Goal: Information Seeking & Learning: Learn about a topic

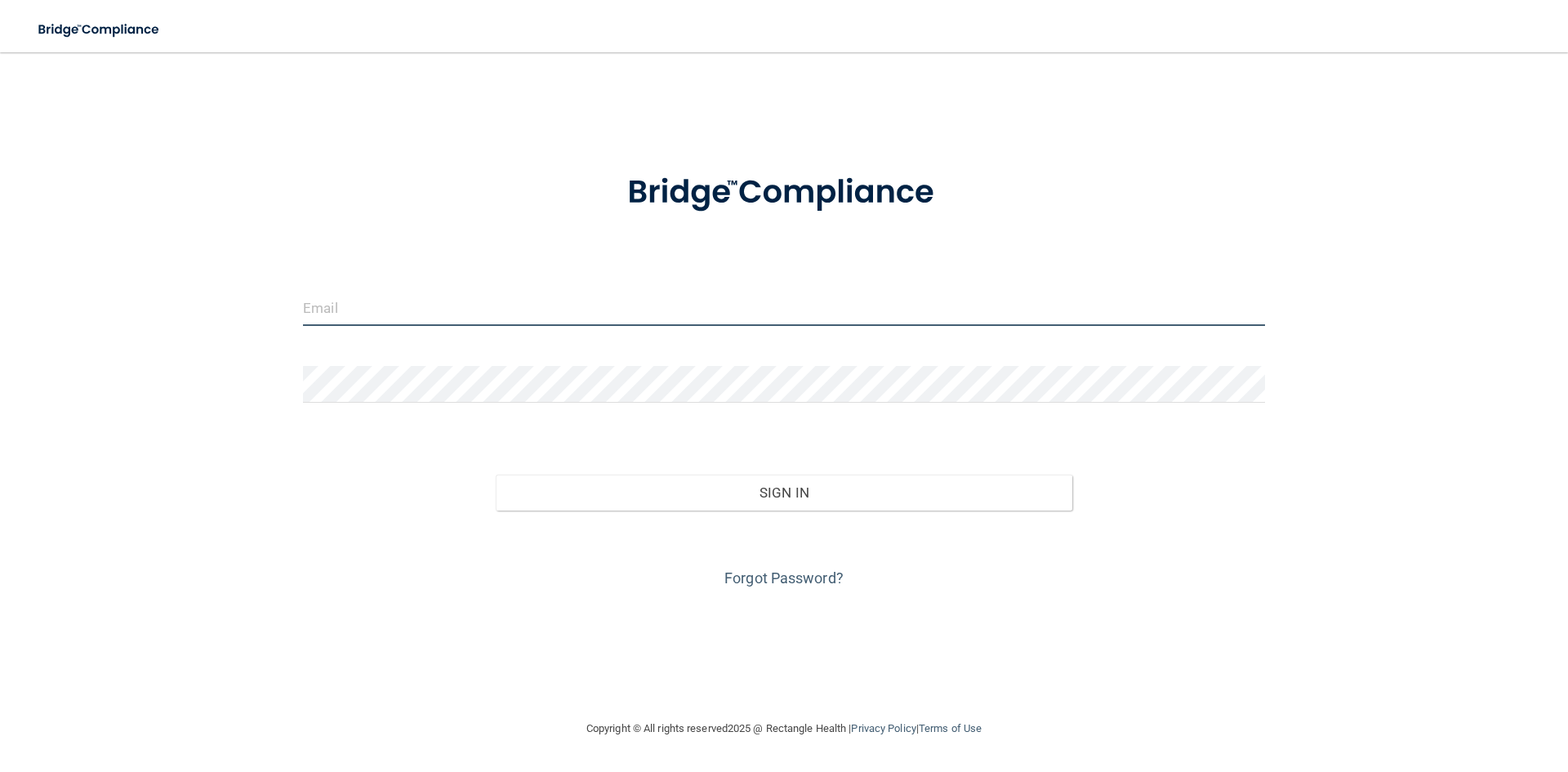
type input "[EMAIL_ADDRESS][DOMAIN_NAME]"
drag, startPoint x: 767, startPoint y: 471, endPoint x: 765, endPoint y: 461, distance: 10.2
click at [766, 463] on div "Sign In" at bounding box center [784, 477] width 986 height 69
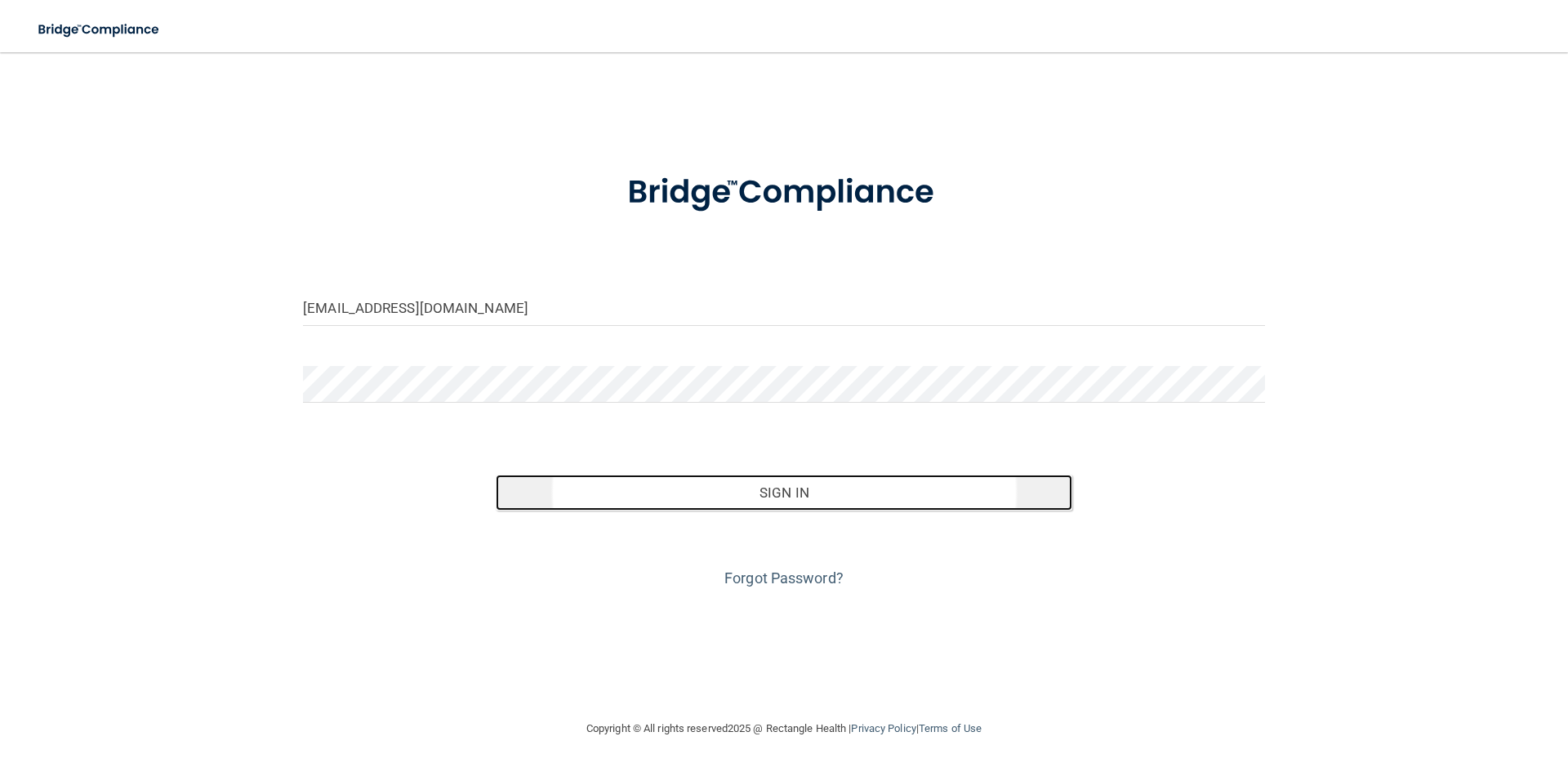
click at [767, 500] on button "Sign In" at bounding box center [784, 493] width 577 height 36
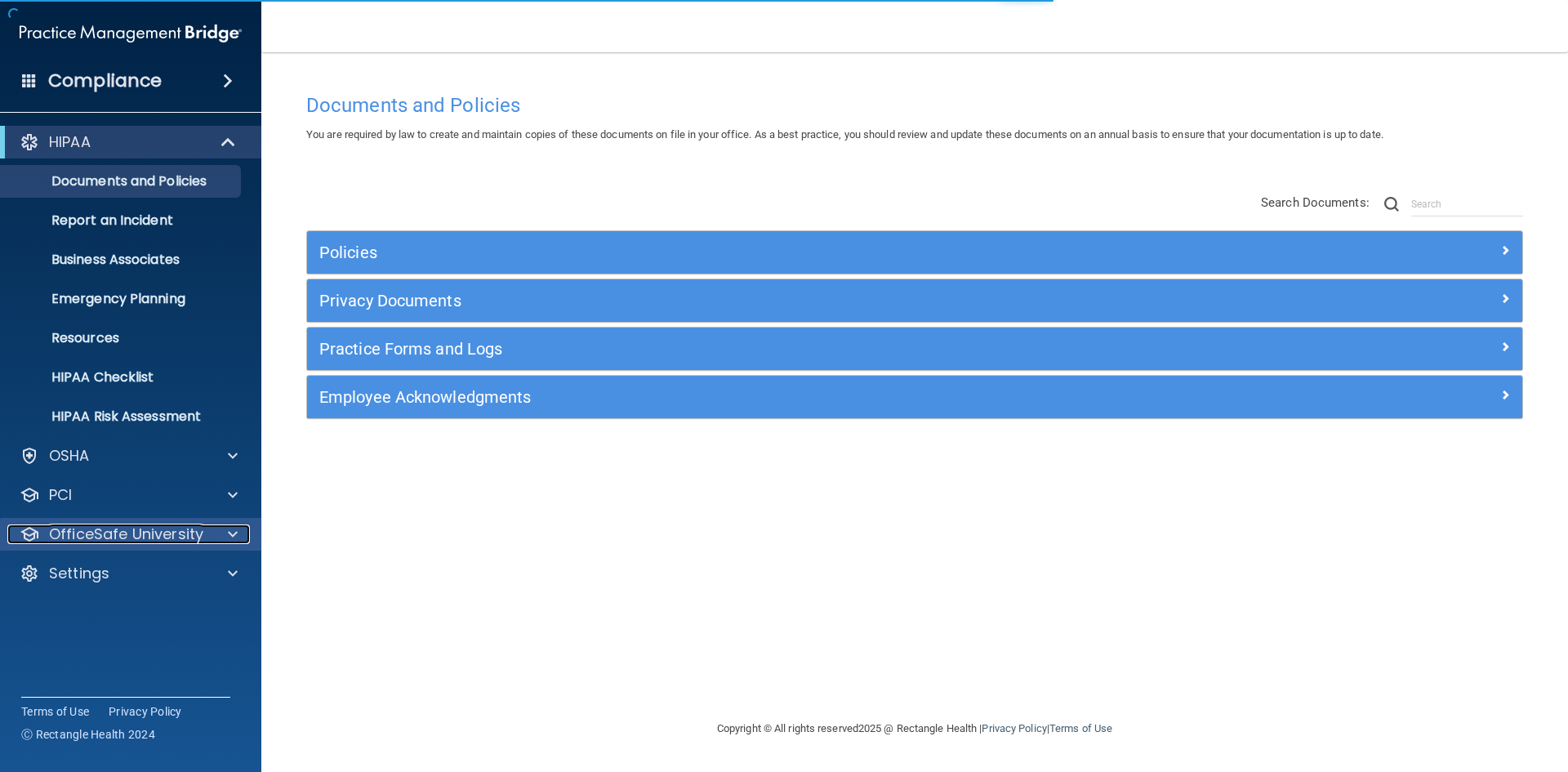
click at [118, 536] on p "OfficeSafe University" at bounding box center [126, 534] width 154 height 20
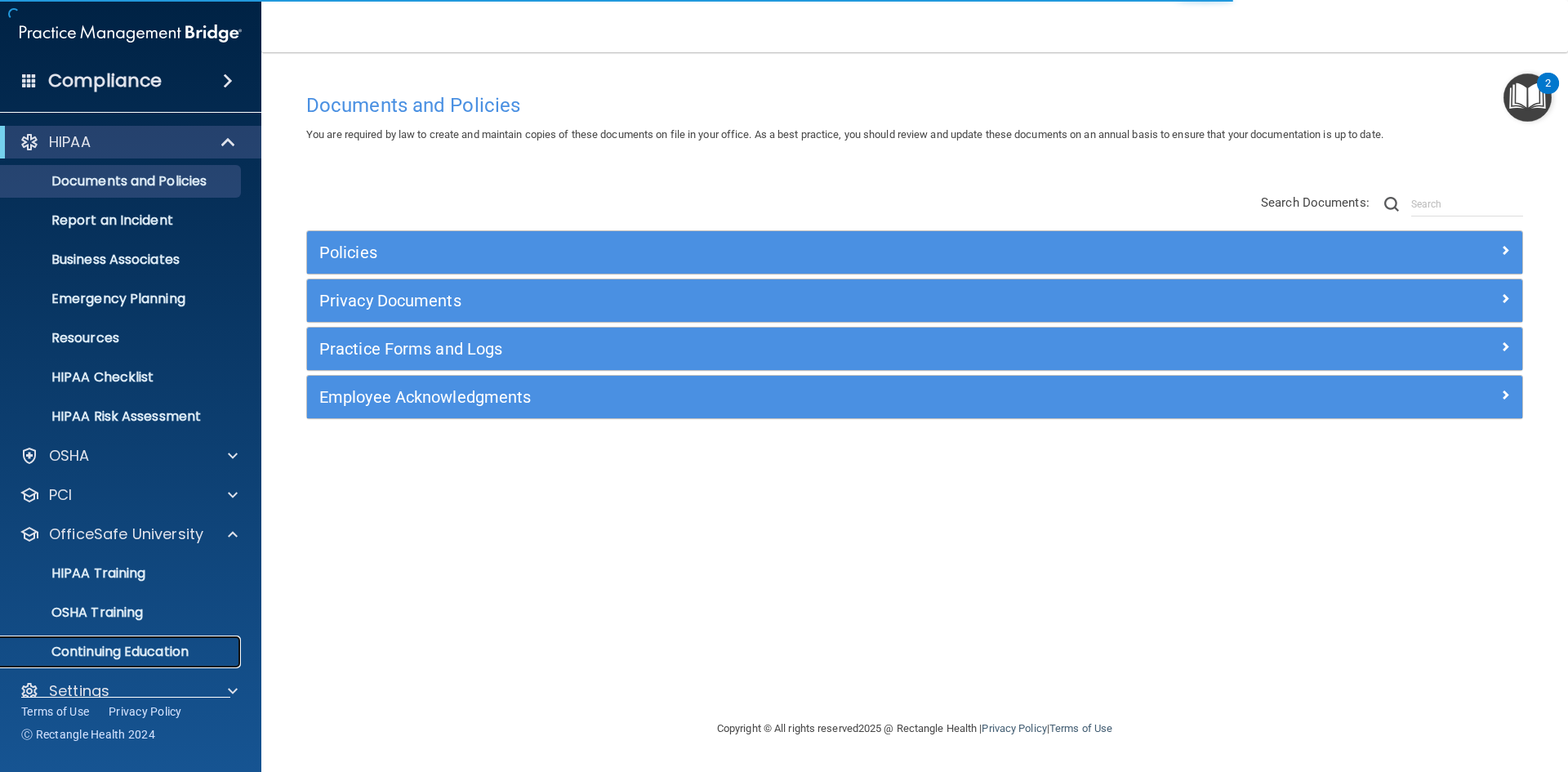
click at [140, 658] on p "Continuing Education" at bounding box center [123, 652] width 223 height 16
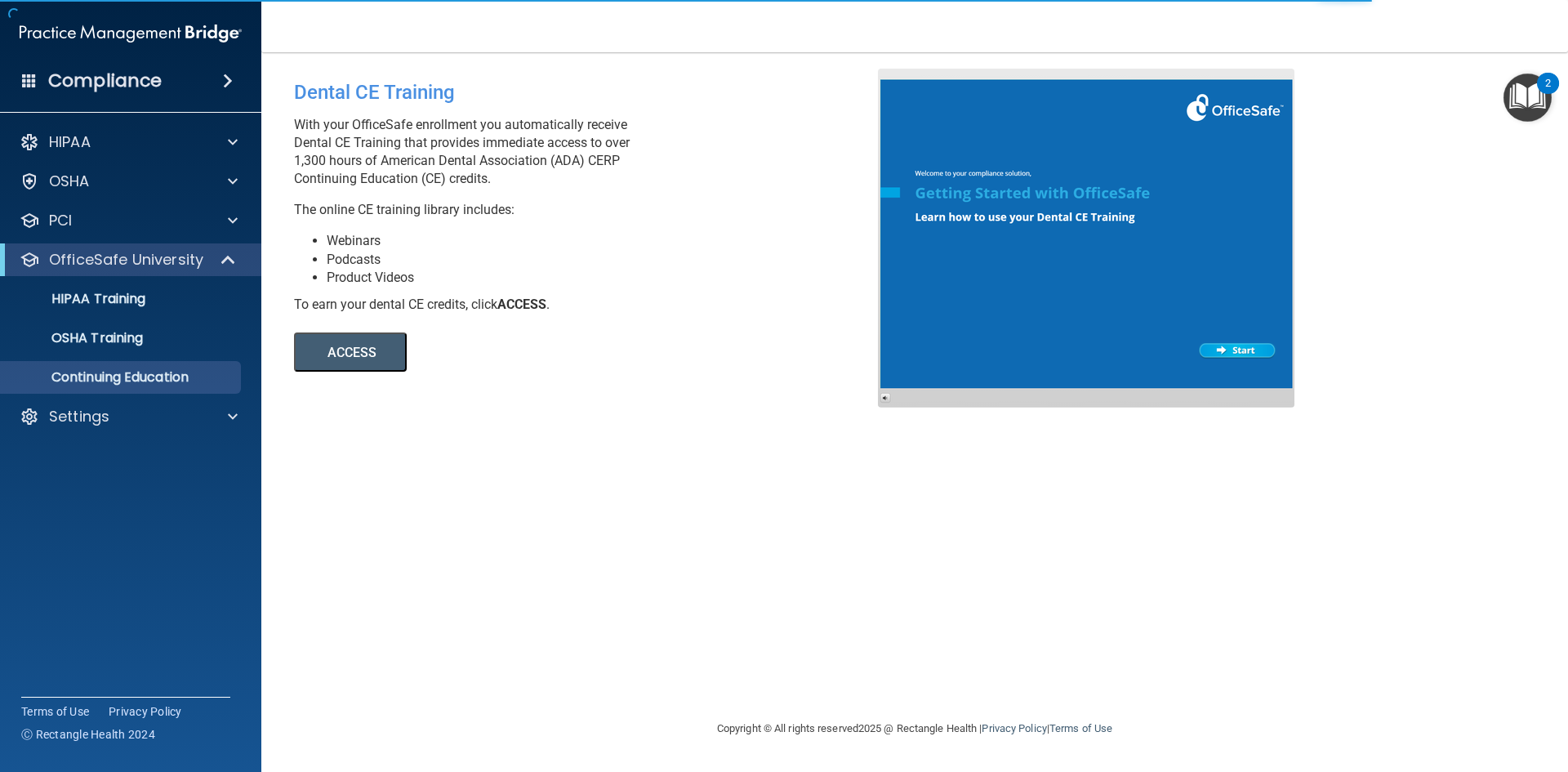
click at [343, 359] on button "ACCESS" at bounding box center [350, 351] width 113 height 39
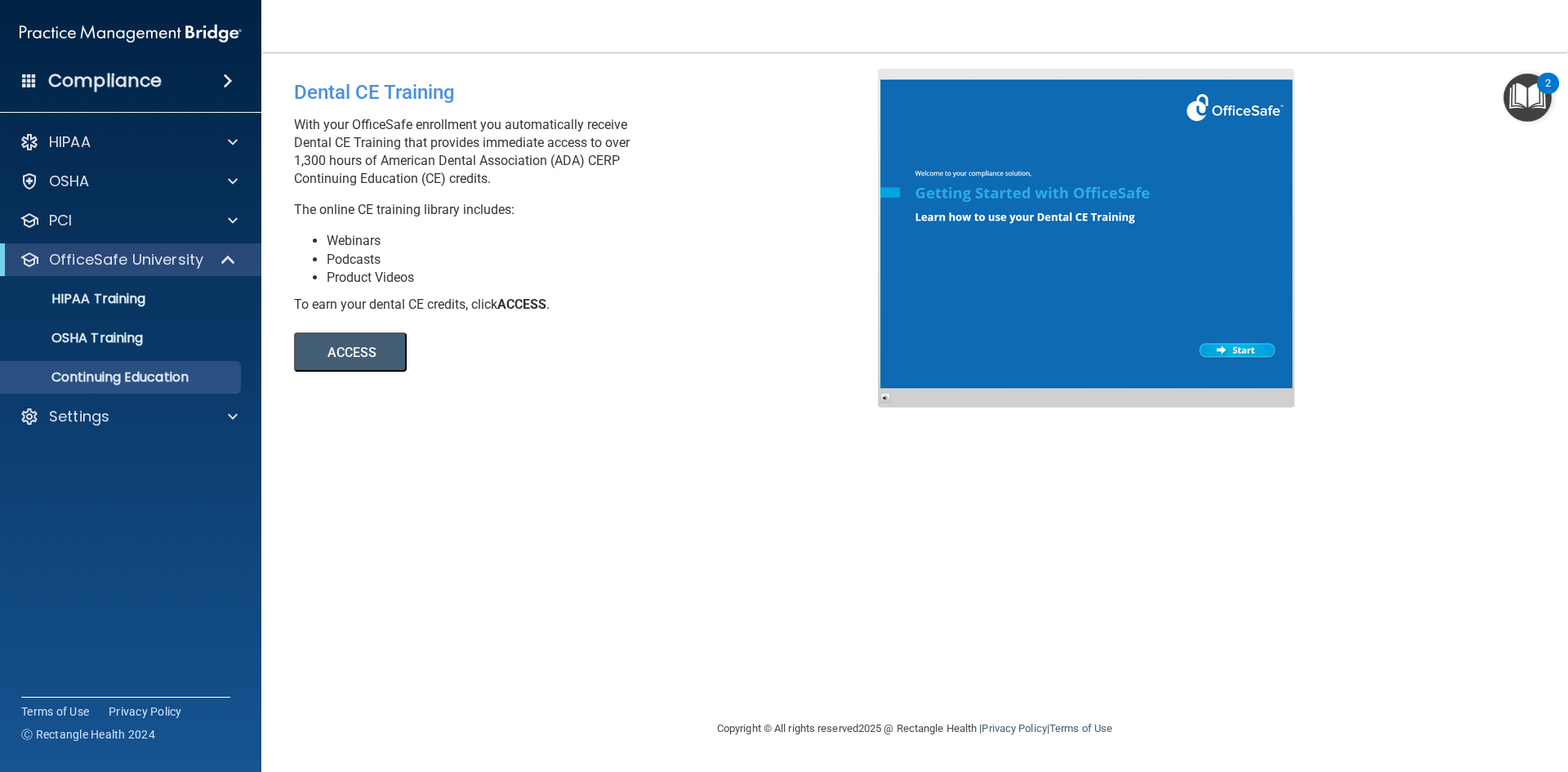
click at [483, 559] on div "Dental CE Training With your OfficeSafe enrollment you automatically receive De…" at bounding box center [914, 386] width 1241 height 634
click at [385, 341] on button "ACCESS" at bounding box center [350, 351] width 113 height 39
click at [330, 351] on button "ACCESS" at bounding box center [350, 351] width 113 height 39
